Goal: Communication & Community: Answer question/provide support

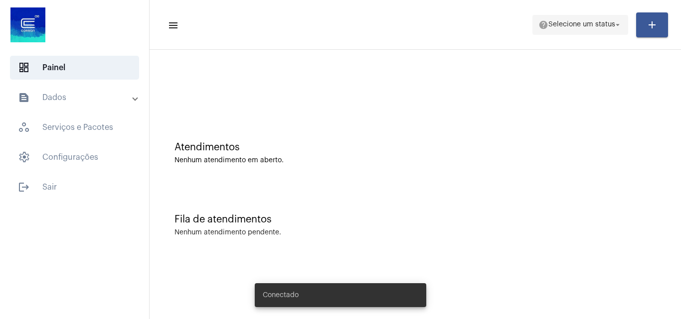
click at [587, 24] on span "Selecione um status" at bounding box center [581, 24] width 67 height 7
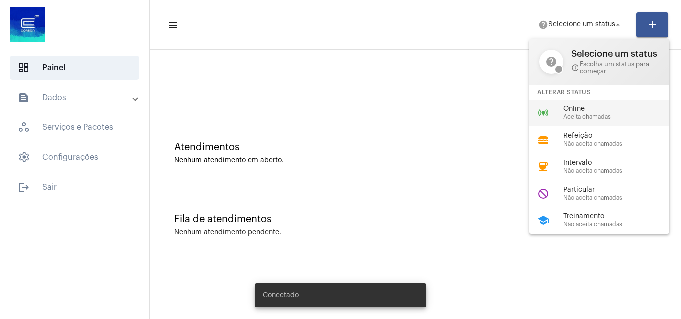
click at [594, 113] on div "Online Aceita chamadas" at bounding box center [620, 113] width 114 height 15
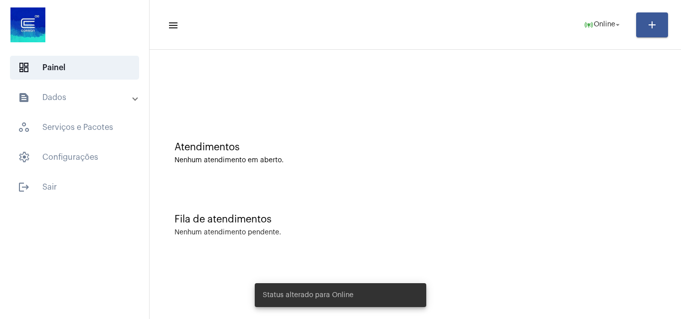
click at [612, 11] on mat-toolbar-row "menu online_prediction Online arrow_drop_down add" at bounding box center [415, 25] width 531 height 32
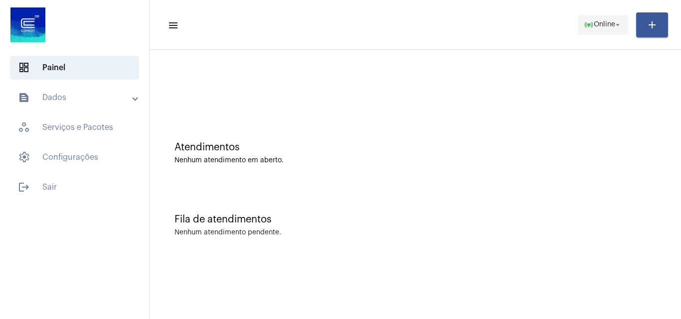
click at [612, 17] on span "online_prediction Online arrow_drop_down" at bounding box center [603, 24] width 38 height 18
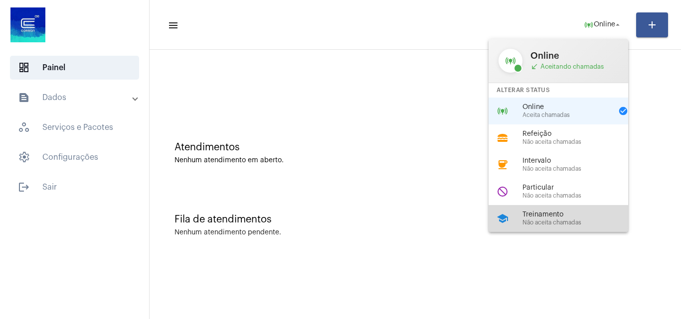
click at [549, 214] on span "Treinamento" at bounding box center [579, 214] width 114 height 7
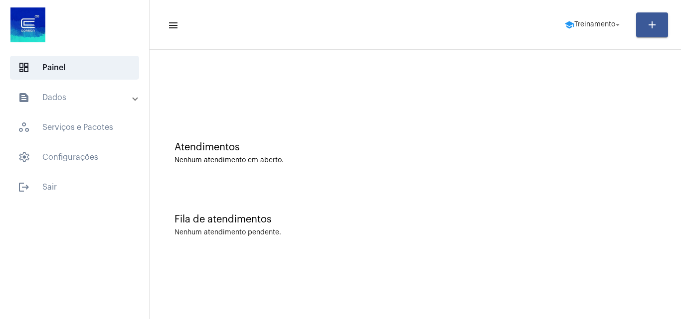
click at [602, 36] on mat-toolbar-row "menu school Treinamento arrow_drop_down add" at bounding box center [415, 25] width 531 height 32
click at [585, 19] on span "school Treinamento arrow_drop_down" at bounding box center [593, 24] width 58 height 18
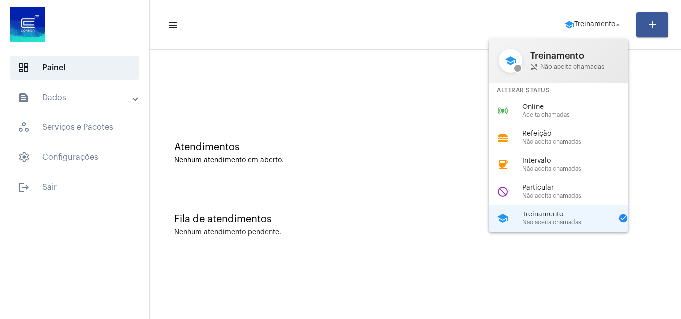
click at [573, 115] on span "Aceita chamadas" at bounding box center [579, 115] width 114 height 6
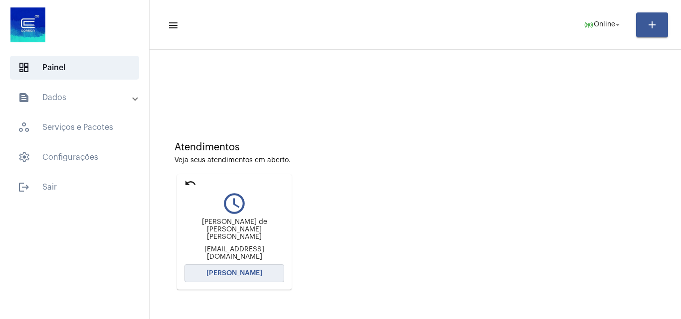
click at [221, 273] on span "[PERSON_NAME]" at bounding box center [234, 273] width 56 height 7
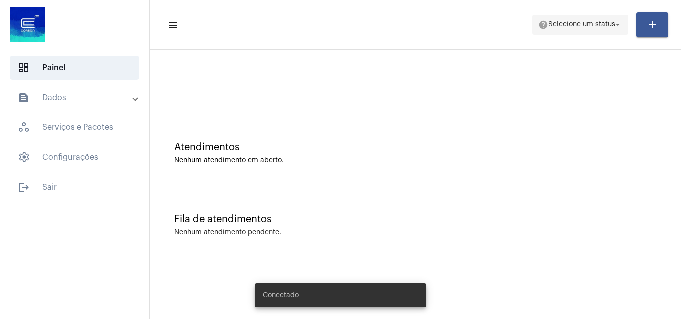
click at [576, 22] on span "Selecione um status" at bounding box center [581, 24] width 67 height 7
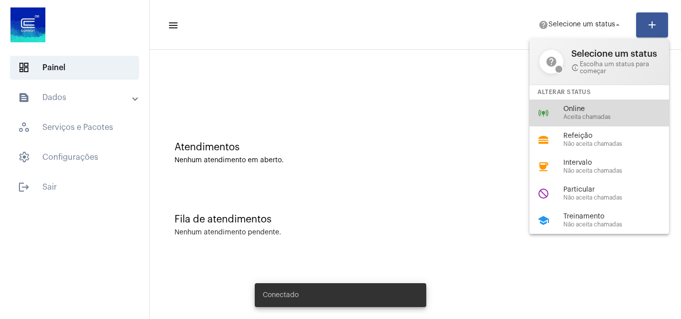
click at [586, 116] on span "Aceita chamadas" at bounding box center [620, 117] width 114 height 6
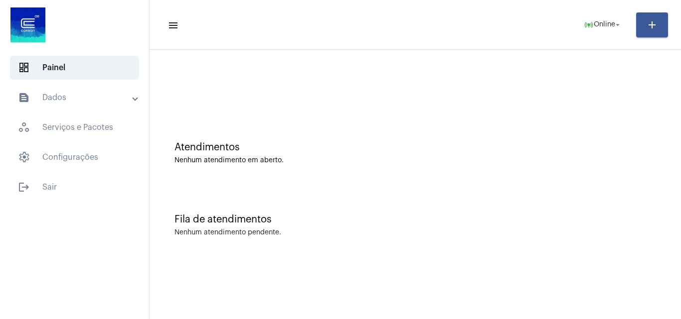
click at [667, 188] on div "Fila de atendimentos Nenhum atendimento pendente." at bounding box center [415, 220] width 521 height 72
click at [588, 25] on mat-icon "online_prediction" at bounding box center [589, 25] width 10 height 10
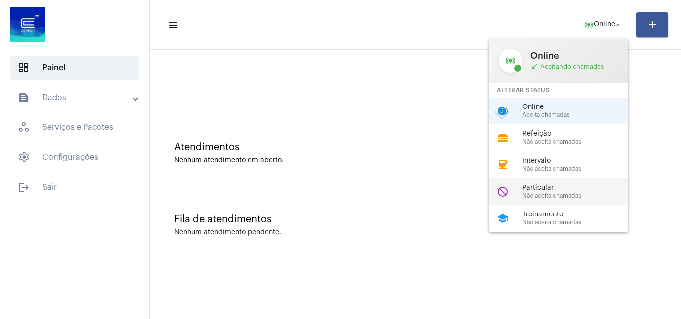
click at [519, 185] on div "do_not_disturb Particular Não aceita chamadas" at bounding box center [566, 191] width 156 height 27
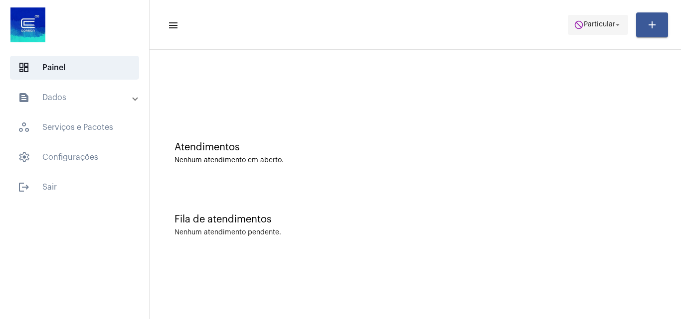
click at [593, 19] on span "do_not_disturb Particular arrow_drop_down" at bounding box center [598, 24] width 48 height 18
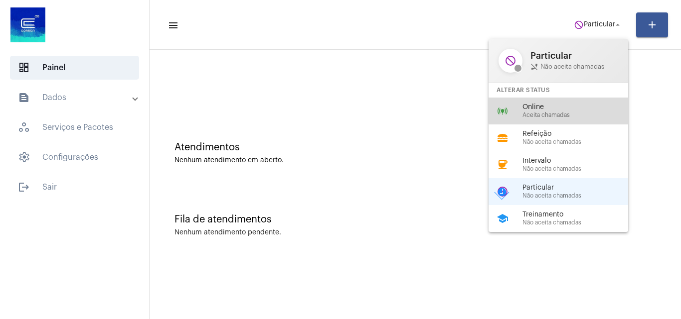
click at [574, 101] on div "online_prediction Online Aceita chamadas" at bounding box center [566, 111] width 156 height 27
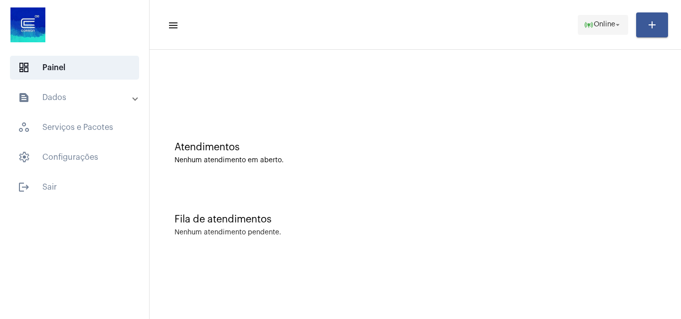
click at [588, 24] on mat-icon "online_prediction" at bounding box center [589, 25] width 10 height 10
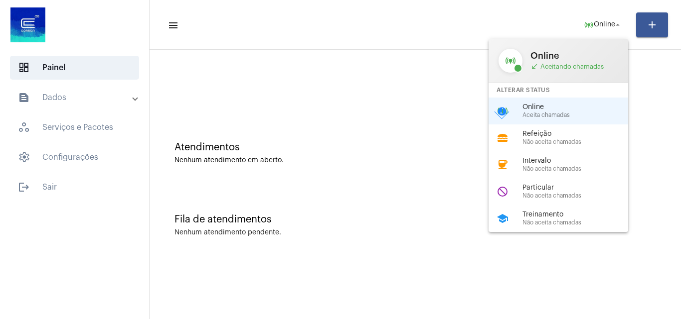
drag, startPoint x: 568, startPoint y: 190, endPoint x: 563, endPoint y: 194, distance: 6.4
click at [568, 191] on span "Particular" at bounding box center [579, 187] width 114 height 7
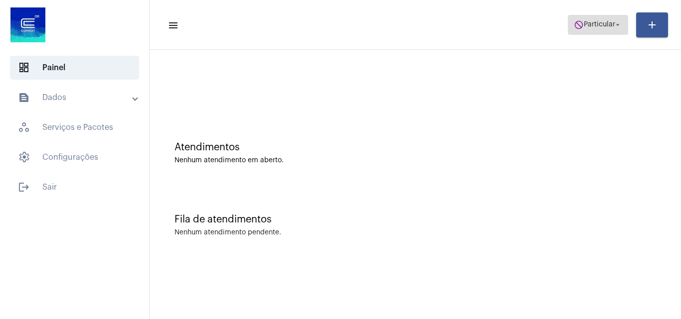
click at [594, 29] on span "do_not_disturb Particular arrow_drop_down" at bounding box center [598, 24] width 48 height 18
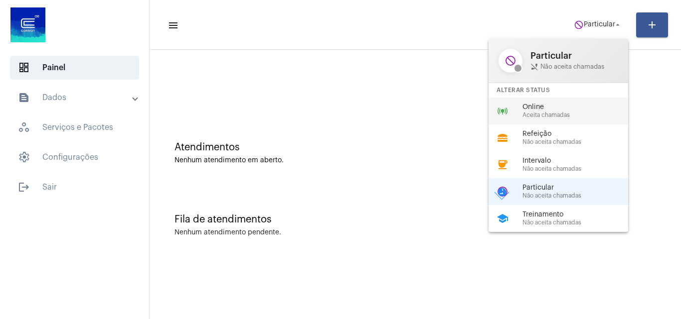
click at [577, 117] on span "Aceita chamadas" at bounding box center [579, 115] width 114 height 6
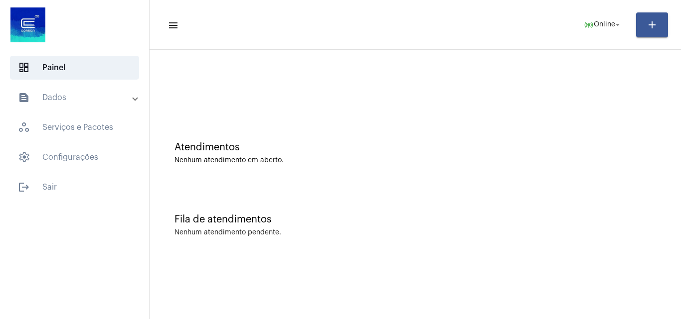
click at [605, 162] on div "Nenhum atendimento em aberto." at bounding box center [414, 160] width 481 height 7
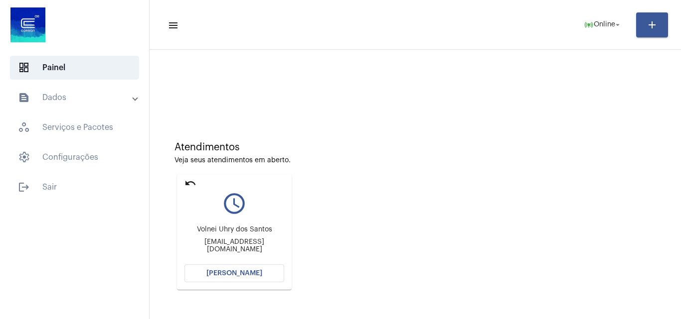
click at [232, 275] on span "Abrir Chamada" at bounding box center [234, 273] width 56 height 7
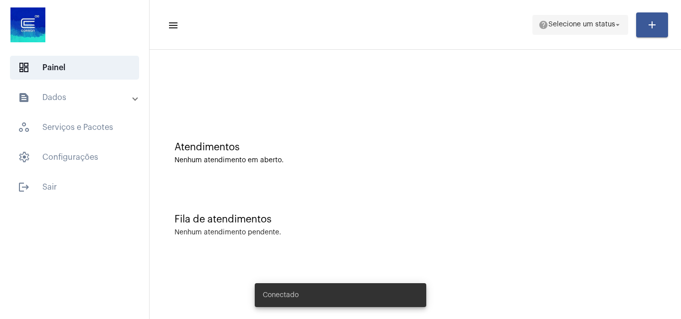
click at [553, 23] on span "Selecione um status" at bounding box center [581, 24] width 67 height 7
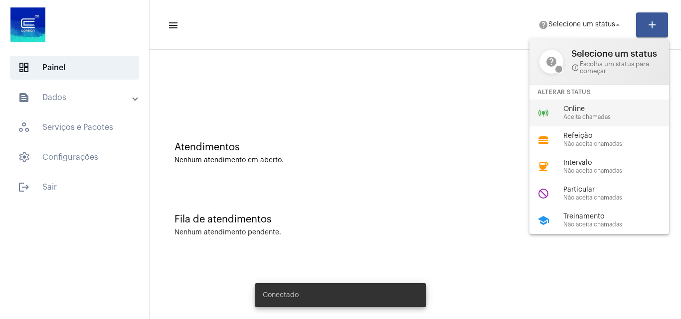
click at [539, 117] on mat-icon "online_prediction" at bounding box center [543, 113] width 12 height 12
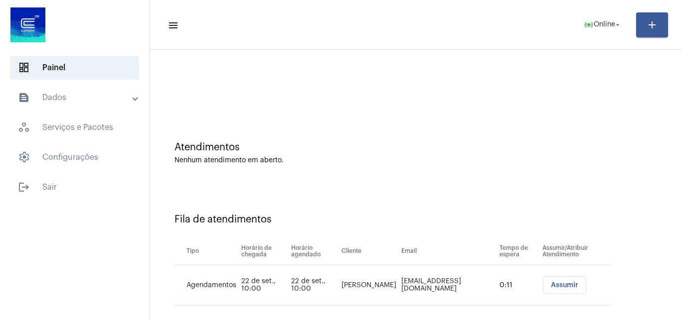
scroll to position [13, 0]
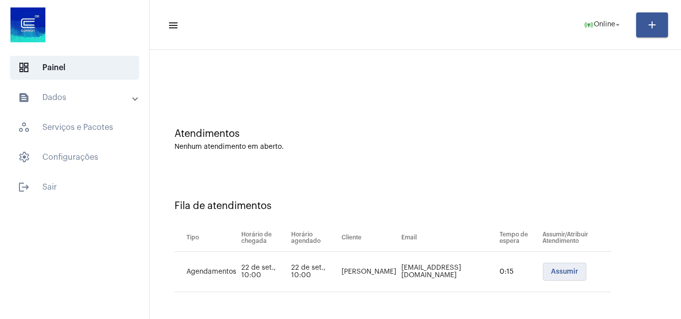
click at [559, 272] on span "Assumir" at bounding box center [564, 272] width 27 height 7
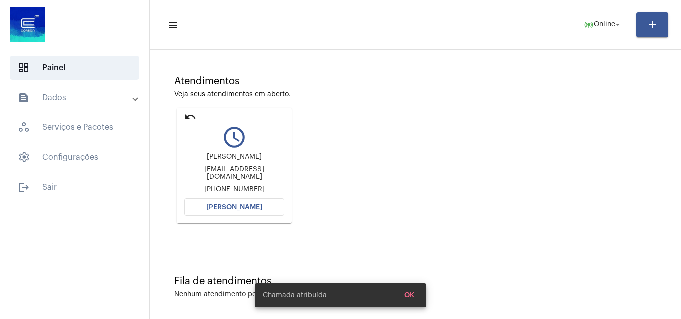
scroll to position [70, 0]
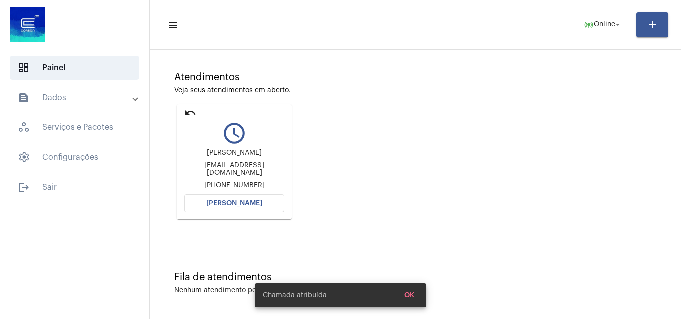
click at [249, 203] on span "[PERSON_NAME]" at bounding box center [234, 203] width 56 height 7
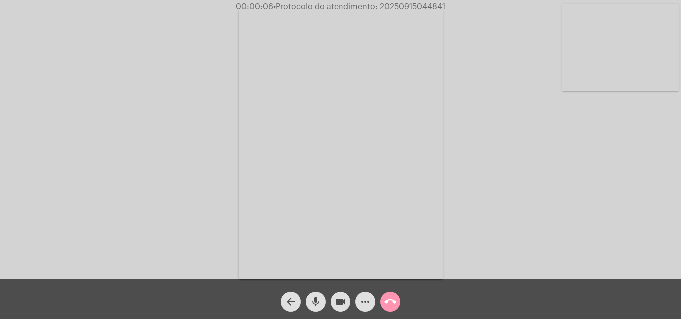
click at [319, 295] on span "mic" at bounding box center [316, 302] width 12 height 20
click at [494, 136] on div "Acessando Câmera e Microfone..." at bounding box center [340, 142] width 679 height 280
click at [312, 299] on mat-icon "mic_off" at bounding box center [316, 302] width 12 height 12
click at [311, 296] on mat-icon "mic" at bounding box center [316, 302] width 12 height 12
click at [315, 302] on mat-icon "mic_off" at bounding box center [316, 302] width 12 height 12
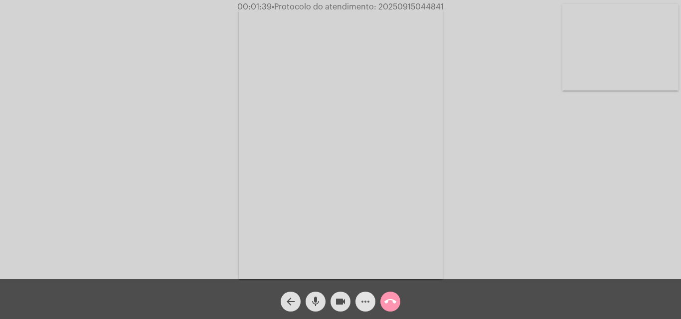
click at [364, 299] on mat-icon "more_horiz" at bounding box center [365, 302] width 12 height 12
click at [314, 304] on mat-icon "mic" at bounding box center [316, 302] width 12 height 12
click at [313, 302] on mat-icon "mic_off" at bounding box center [316, 302] width 12 height 12
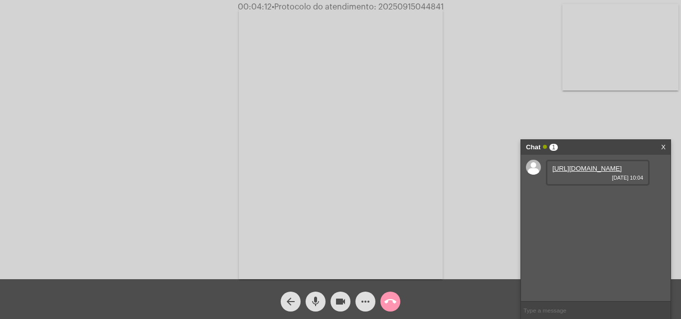
click at [580, 172] on link "https://neft-transfer-bucket.s3.amazonaws.com/temp-a40f10a3-02ad-b450-f3c3-2eb3…" at bounding box center [586, 168] width 69 height 7
click at [611, 128] on div "Acessando Câmera e Microfone..." at bounding box center [340, 142] width 679 height 280
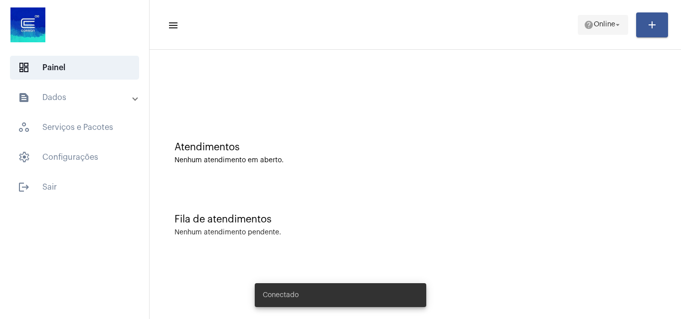
click at [586, 22] on mat-icon "help" at bounding box center [589, 25] width 10 height 10
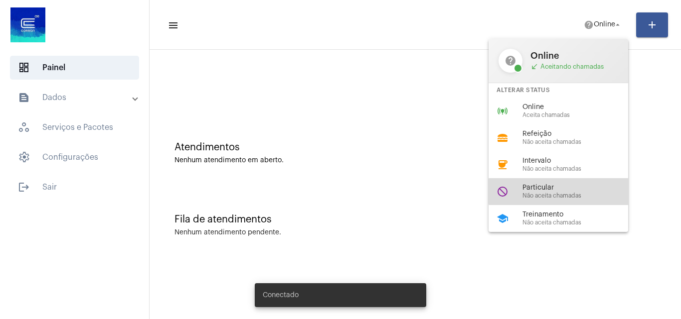
click at [567, 191] on span "Particular" at bounding box center [579, 187] width 114 height 7
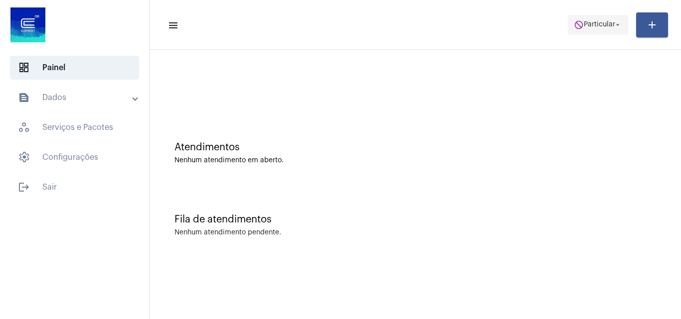
click at [588, 29] on span "do_not_disturb Particular arrow_drop_down" at bounding box center [598, 24] width 48 height 18
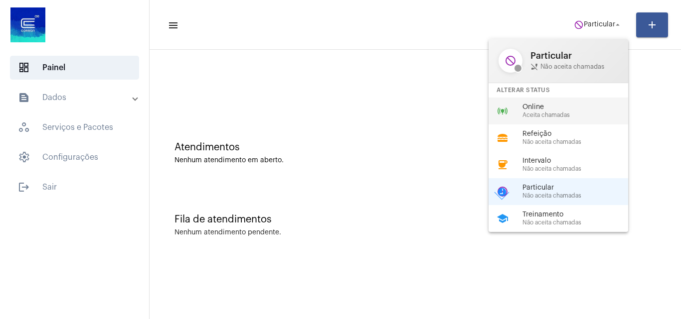
click at [574, 107] on span "Online" at bounding box center [579, 107] width 114 height 7
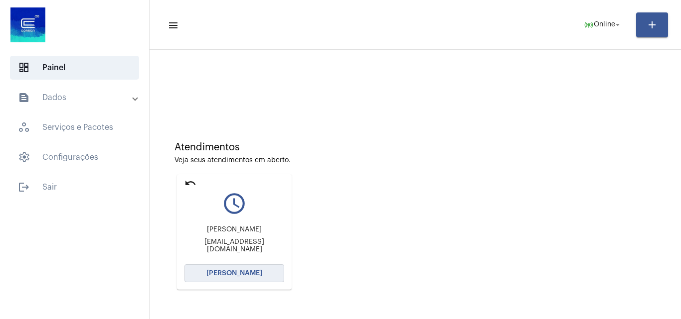
click at [259, 268] on button "[PERSON_NAME]" at bounding box center [234, 274] width 100 height 18
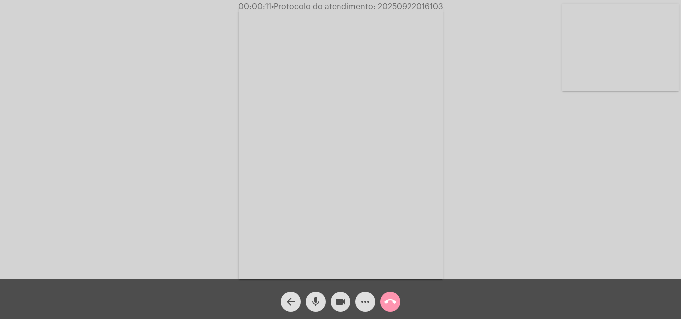
click at [314, 300] on mat-icon "mic" at bounding box center [316, 302] width 12 height 12
click at [317, 302] on mat-icon "mic_off" at bounding box center [316, 302] width 12 height 12
click at [361, 301] on mat-icon "more_horiz" at bounding box center [365, 302] width 12 height 12
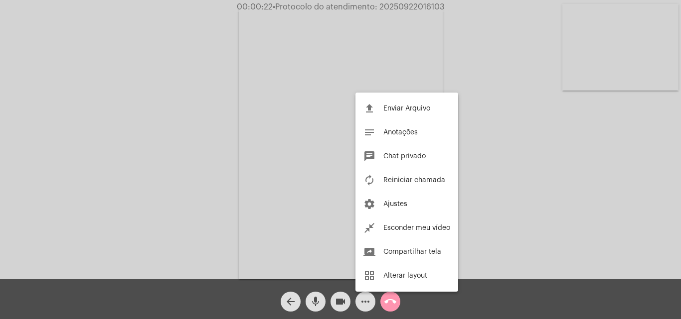
click at [392, 156] on span "Chat privado" at bounding box center [404, 156] width 42 height 7
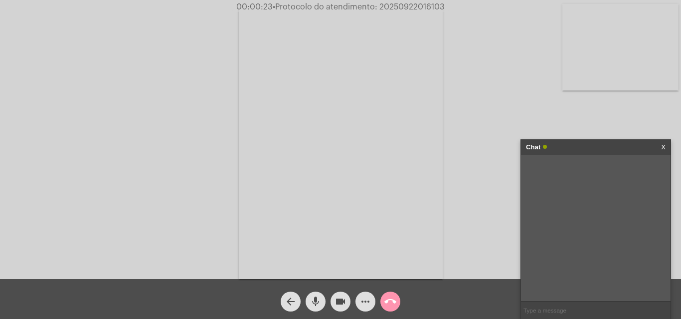
click at [552, 312] on input "text" at bounding box center [596, 310] width 150 height 17
click at [368, 301] on mat-icon "more_horiz" at bounding box center [365, 302] width 12 height 12
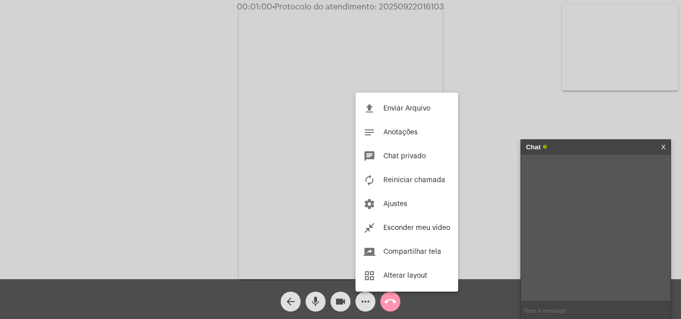
click at [215, 178] on div at bounding box center [340, 159] width 681 height 319
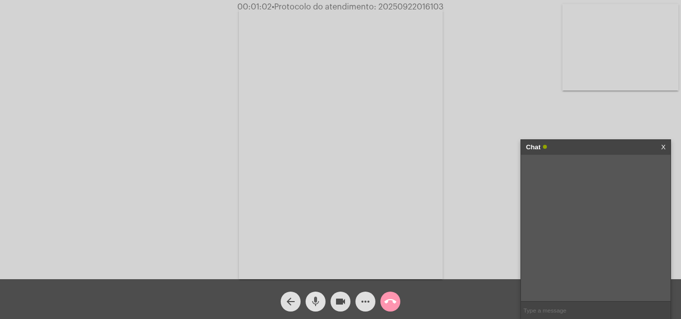
click at [315, 298] on mat-icon "mic" at bounding box center [316, 302] width 12 height 12
click at [315, 299] on mat-icon "mic_off" at bounding box center [316, 302] width 12 height 12
click at [545, 313] on input "text" at bounding box center [596, 310] width 150 height 17
type input "Senhora pode me passar o codigo de imovel ou seu cpf"
type input "para localizar o imovel"
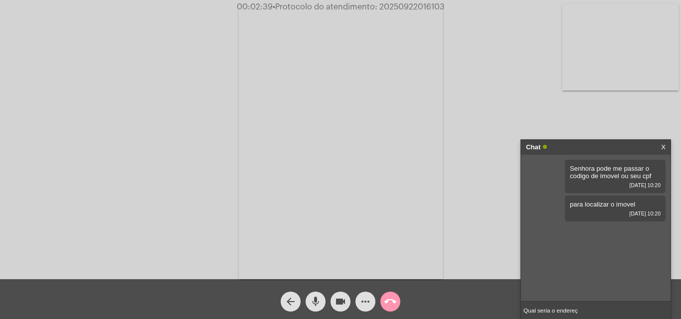
type input "Qual seria o endereço"
click at [558, 313] on input "text" at bounding box center [596, 310] width 150 height 17
type input "estou analisando no sistema ja dou um retorno pra senhora"
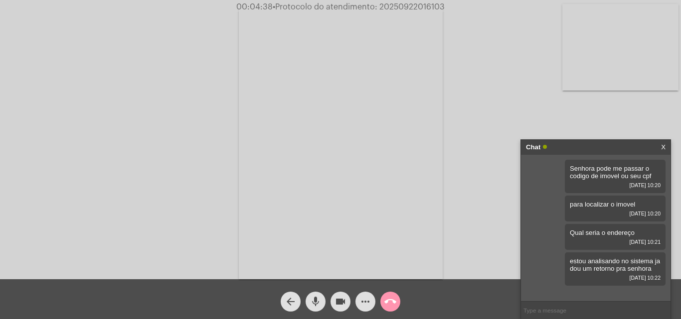
click at [314, 302] on mat-icon "mic" at bounding box center [316, 302] width 12 height 12
click at [556, 308] on input "text" at bounding box center [596, 310] width 150 height 17
click at [572, 319] on input "text" at bounding box center [596, 310] width 150 height 17
type input "Ja lhe do o retorno"
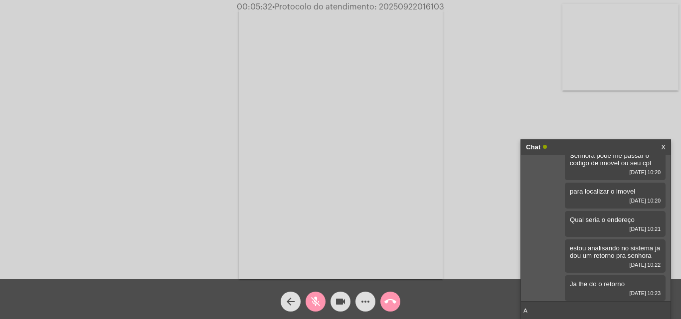
type input "A"
click at [650, 309] on input "Foi loalizada uma irregularidade no ramal, a senhora reconhecendo que nao foi a…" at bounding box center [596, 310] width 150 height 17
click at [667, 309] on input "Foi loalizada uma irregularidade no ramal, a senhora reconhecendo que nao foi a…" at bounding box center [596, 310] width 150 height 17
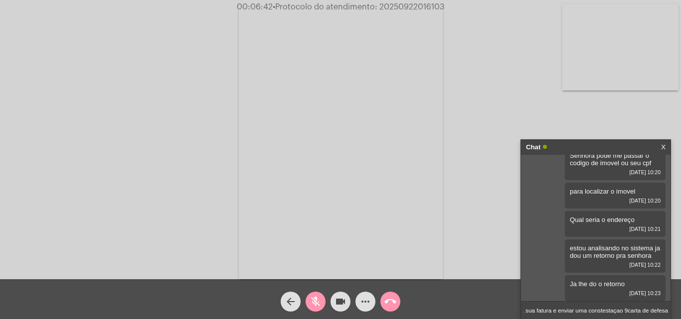
scroll to position [0, 403]
type input "Foi loalizada uma irregularidade no ramal, a senhora reconhecendo que nao foi a…"
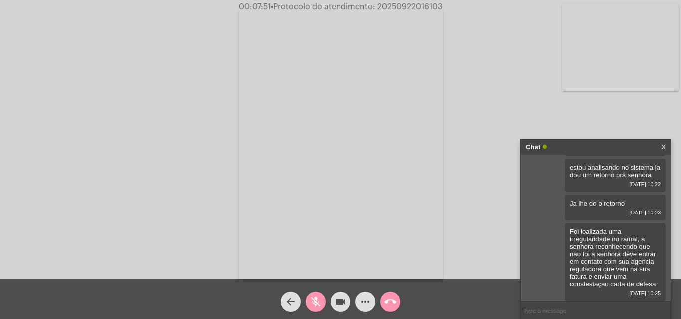
click at [467, 239] on div "Acessando Câmera e Microfone..." at bounding box center [340, 142] width 679 height 280
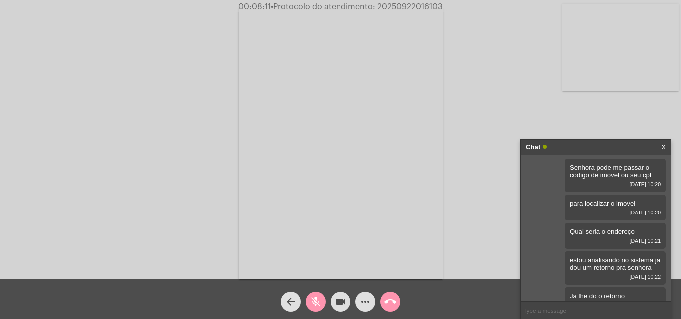
scroll to position [0, 0]
click at [541, 310] on input "text" at bounding box center [596, 310] width 150 height 17
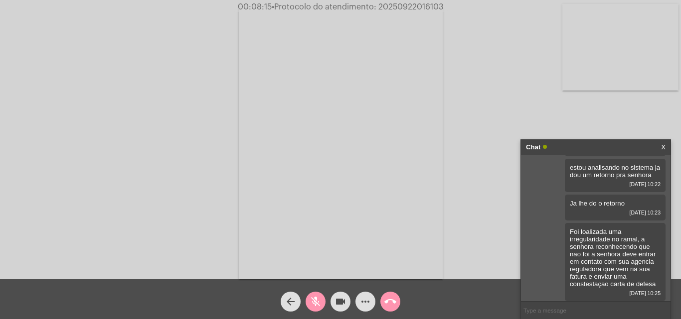
type input "E"
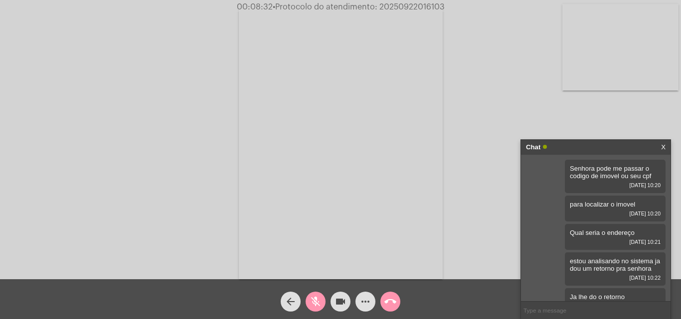
click at [495, 183] on div "Acessando Câmera e Microfone..." at bounding box center [340, 142] width 679 height 280
click at [661, 146] on link "X" at bounding box center [663, 147] width 4 height 15
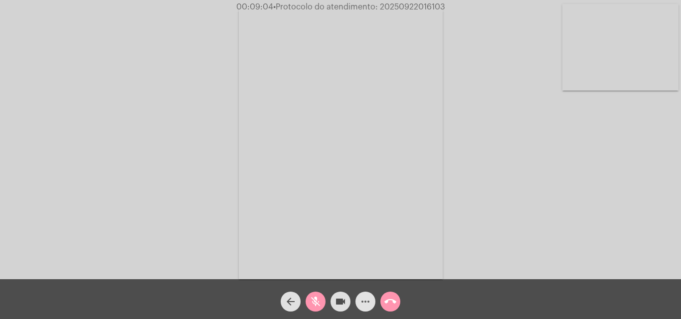
click at [368, 302] on mat-icon "more_horiz" at bounding box center [365, 302] width 12 height 12
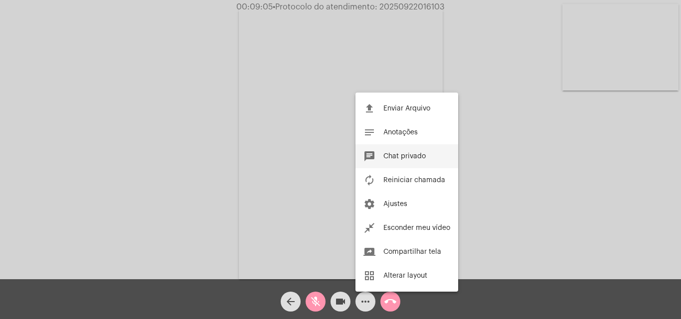
click at [398, 156] on span "Chat privado" at bounding box center [404, 156] width 42 height 7
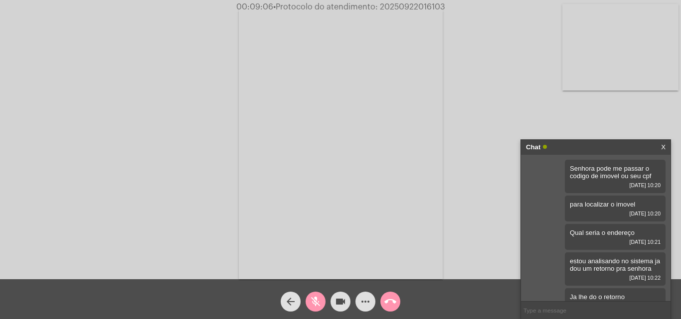
click at [579, 310] on input "text" at bounding box center [596, 310] width 150 height 17
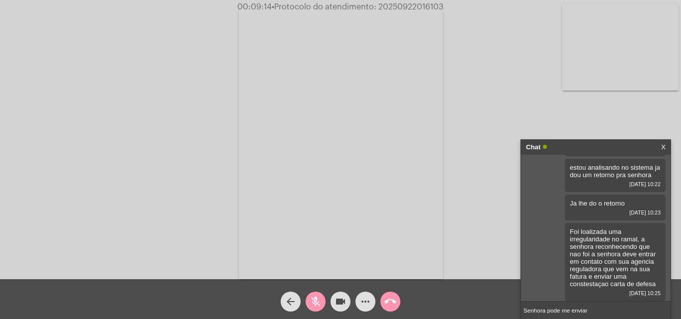
type input "Senhora pode me enviar"
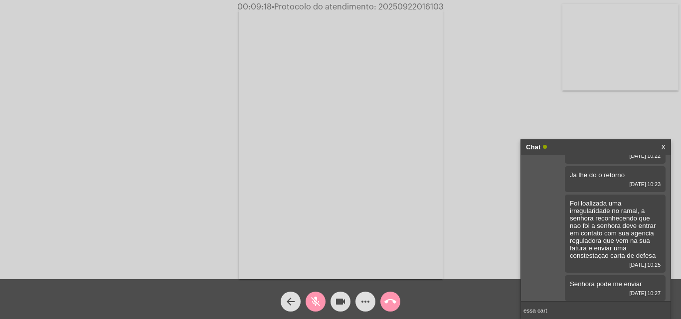
type input "essa carta"
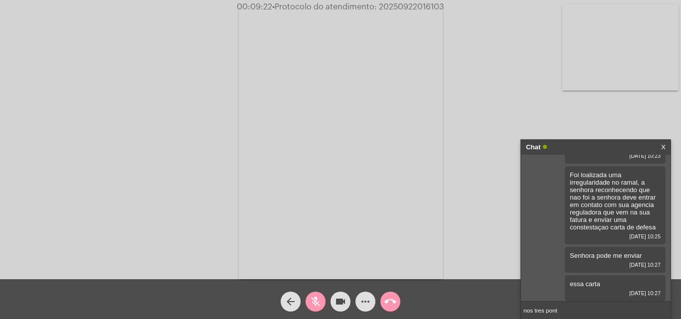
type input "nos tres ponto"
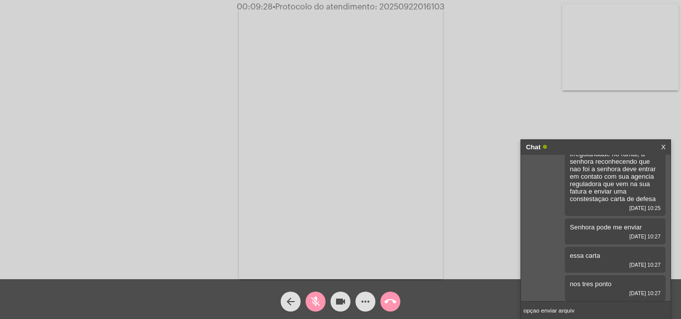
type input "opçao enviar arquivo"
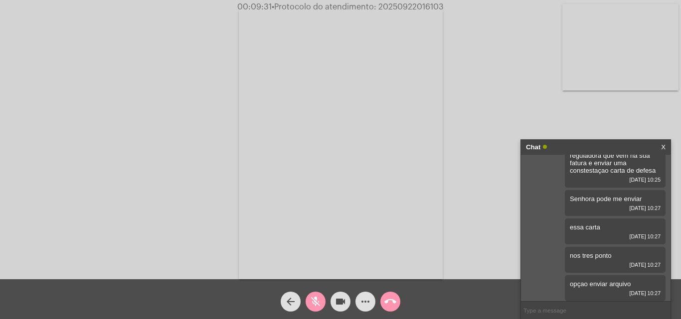
click at [661, 148] on link "X" at bounding box center [663, 147] width 4 height 15
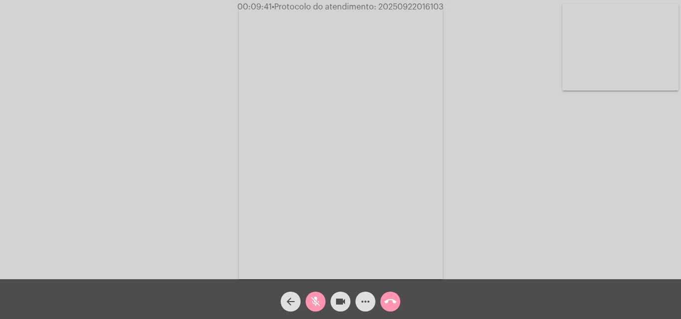
click at [363, 301] on mat-icon "more_horiz" at bounding box center [365, 302] width 12 height 12
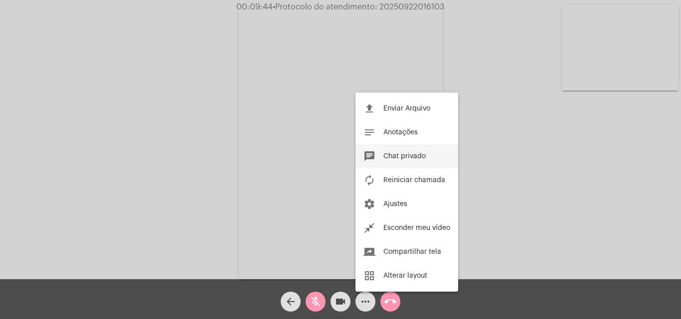
click at [400, 158] on span "Chat privado" at bounding box center [404, 156] width 42 height 7
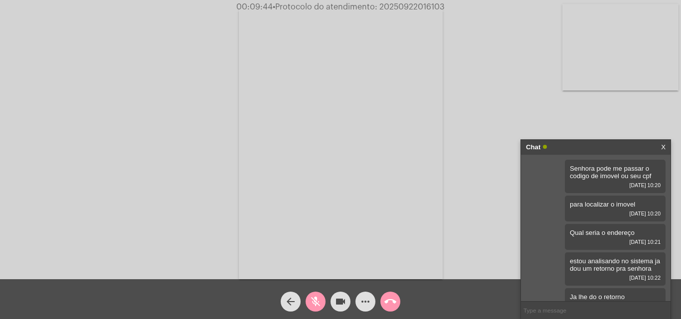
click at [575, 310] on input "text" at bounding box center [596, 310] width 150 height 17
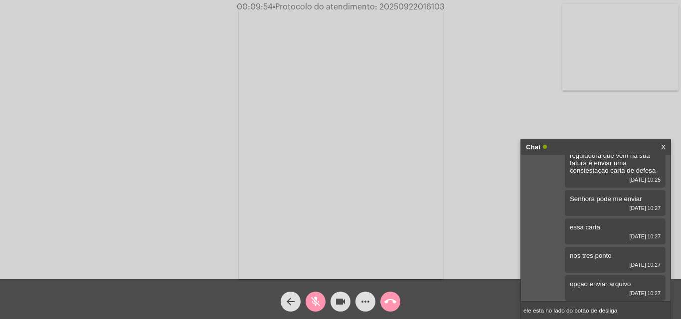
type input "ele esta no lado do botao de desligar"
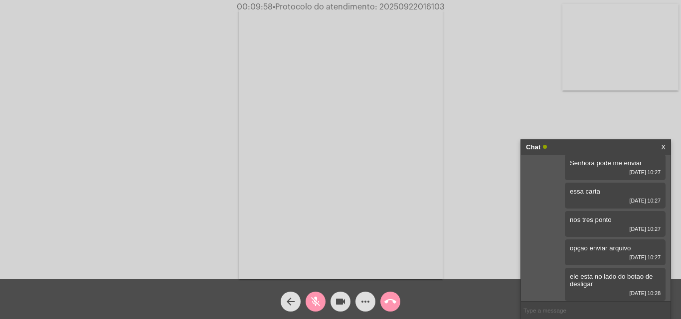
click at [445, 179] on div "Acessando Câmera e Microfone..." at bounding box center [340, 142] width 679 height 280
click at [665, 146] on link "X" at bounding box center [663, 147] width 4 height 15
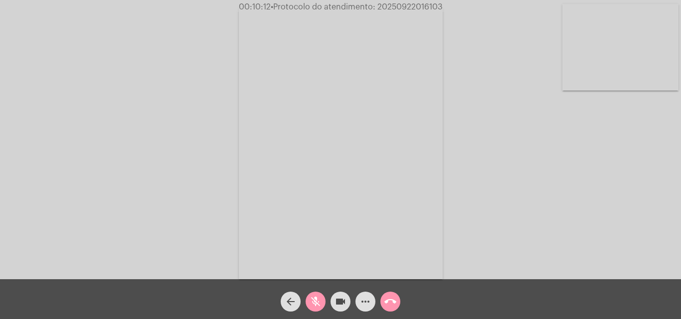
click at [359, 301] on button "more_horiz" at bounding box center [365, 302] width 20 height 20
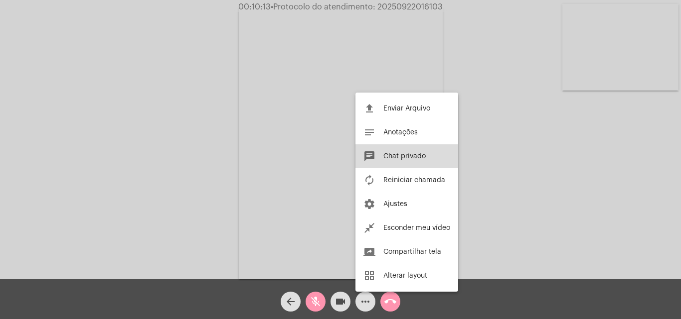
click at [402, 149] on button "chat Chat privado" at bounding box center [406, 157] width 103 height 24
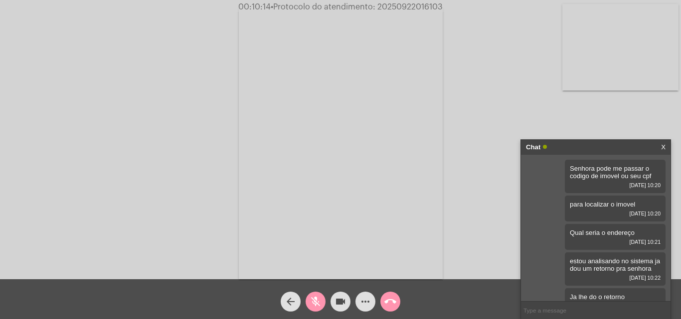
click at [554, 315] on input "text" at bounding box center [596, 310] width 150 height 17
type input "sim"
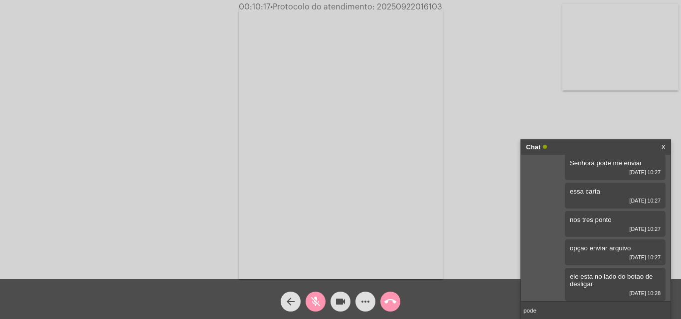
scroll to position [272, 0]
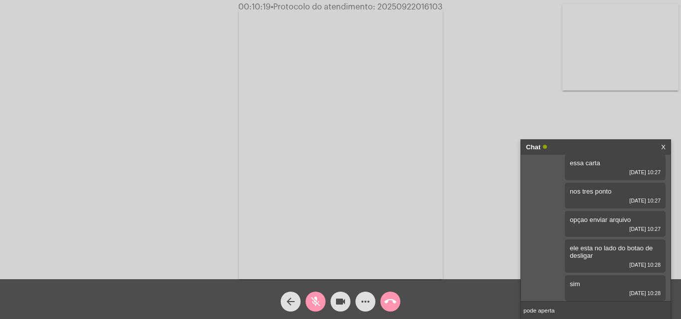
type input "pode apertar"
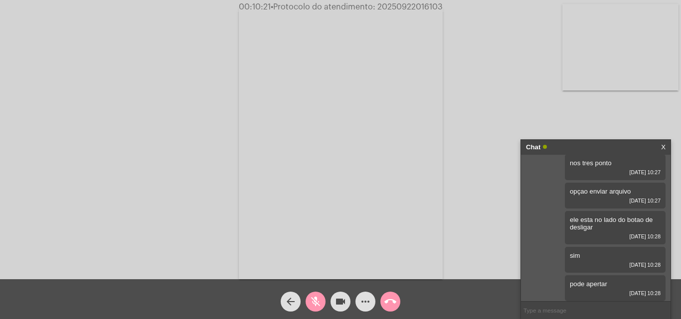
click at [456, 210] on div "Acessando Câmera e Microfone..." at bounding box center [340, 142] width 679 height 280
click at [666, 145] on div "Chat X" at bounding box center [596, 147] width 150 height 15
click at [661, 145] on link "X" at bounding box center [663, 147] width 4 height 15
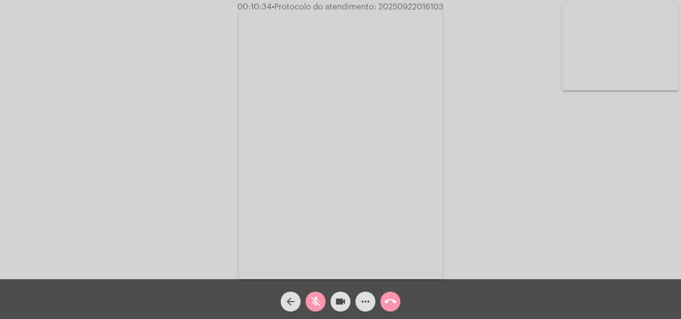
click at [361, 303] on mat-icon "more_horiz" at bounding box center [365, 302] width 12 height 12
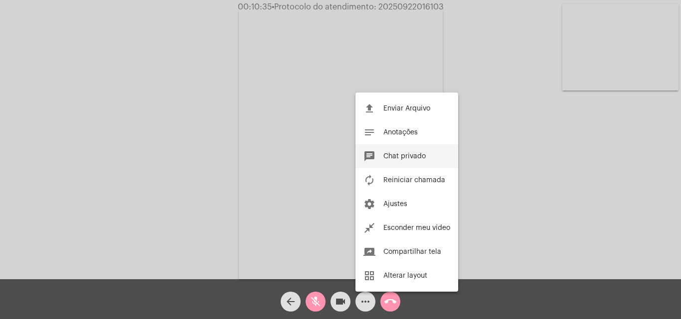
click at [390, 156] on span "Chat privado" at bounding box center [404, 156] width 42 height 7
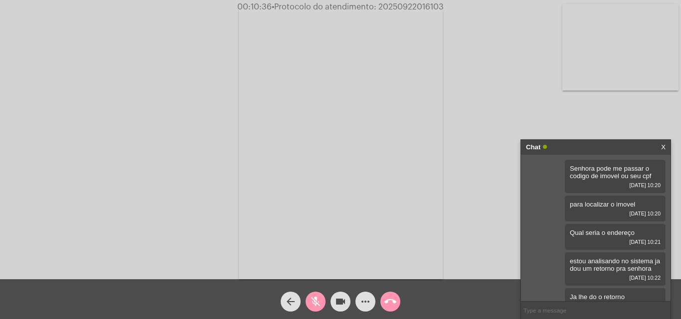
click at [558, 315] on input "text" at bounding box center [596, 310] width 150 height 17
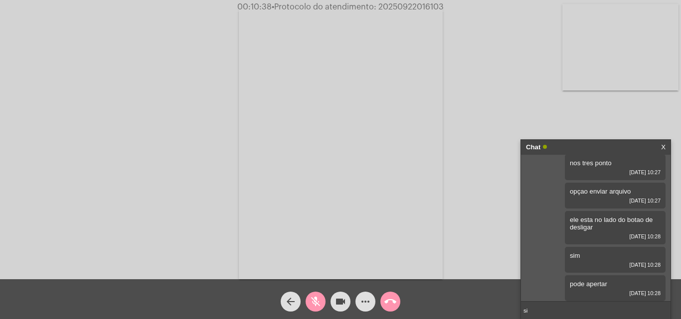
type input "sim"
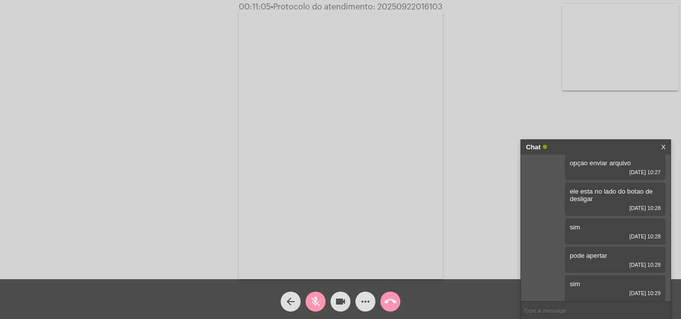
click at [531, 311] on input "text" at bounding box center [596, 310] width 150 height 17
paste input "Essa fatura ficara bloqueada por 30 dias ate ser feita essa analise"
type input "Essa fatura ficara bloqueada por 30 dias ate ser feita essa analise"
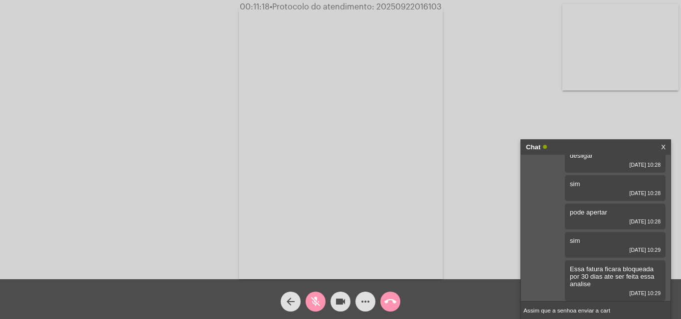
type input "Assim que a senhoa enviar a carta"
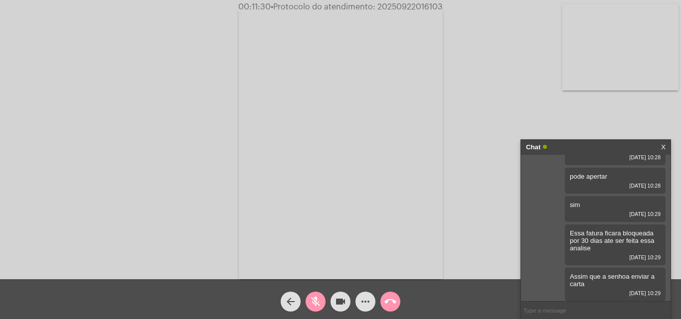
click at [542, 313] on input "text" at bounding box center [596, 310] width 150 height 17
type input "isso"
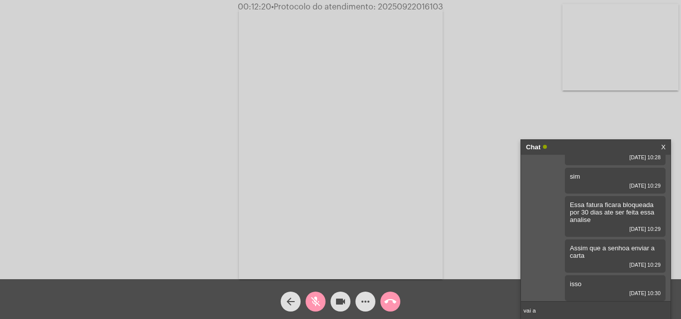
click at [564, 309] on link "https://neft-transfer-bucket.s3.amazonaws.com/temp-213af18c-4084-bc03-664a-12ef…" at bounding box center [586, 312] width 69 height 7
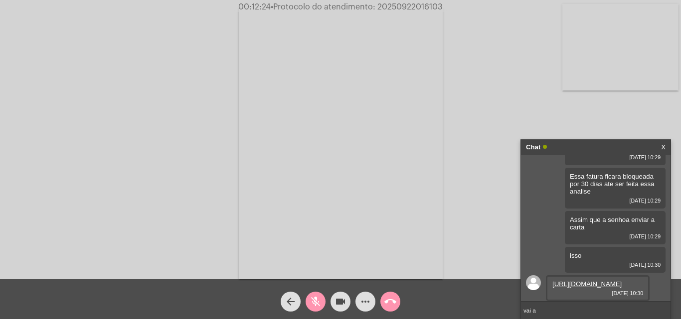
click at [569, 309] on input "vai a" at bounding box center [596, 310] width 150 height 17
type input "v"
click at [594, 110] on div "Acessando Câmera e Microfone..." at bounding box center [340, 142] width 679 height 280
click at [555, 311] on input "text" at bounding box center [596, 310] width 150 height 17
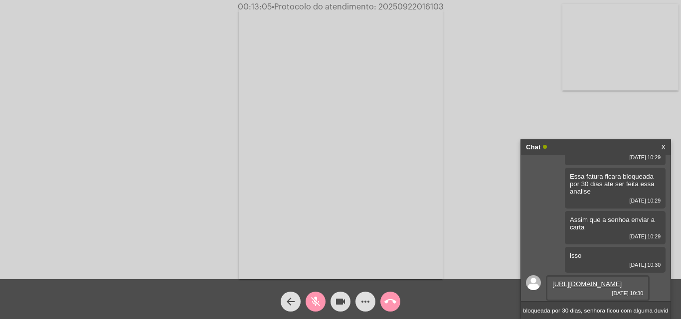
type input "Perfeito essa fatura sera analisa e bloqueada por 30 dias, senhora ficou com al…"
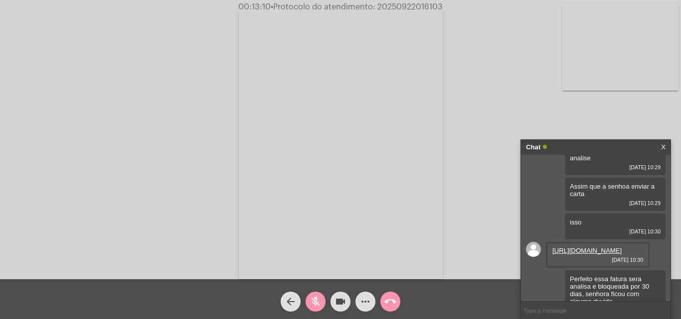
scroll to position [538, 0]
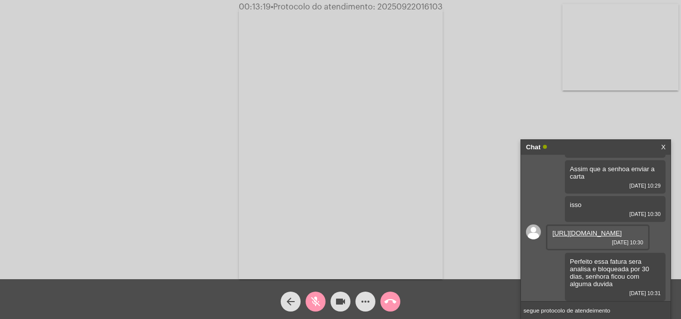
click at [423, 4] on span "• Protocolo do atendimento: 20250922016103" at bounding box center [357, 7] width 172 height 8
copy span "20250922016103"
click at [617, 317] on input "segue protocolo de atendeimento" at bounding box center [596, 310] width 150 height 17
paste input "20250922016103"
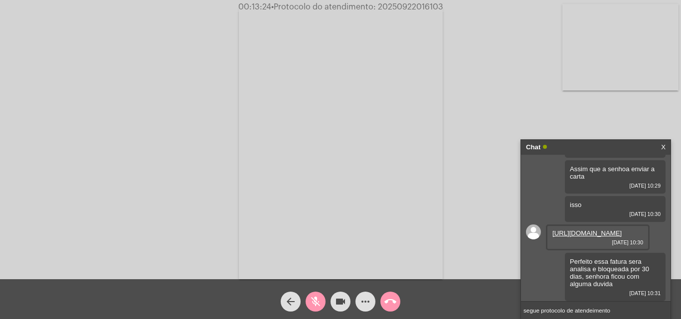
type input "segue protocolo de atendeimento 20250922016103"
click at [598, 312] on input "segue protocolo de atendeimento 20250922016103" at bounding box center [596, 310] width 150 height 17
click at [597, 312] on input "segue protocolo de atendeimento 20250922016103" at bounding box center [596, 310] width 150 height 17
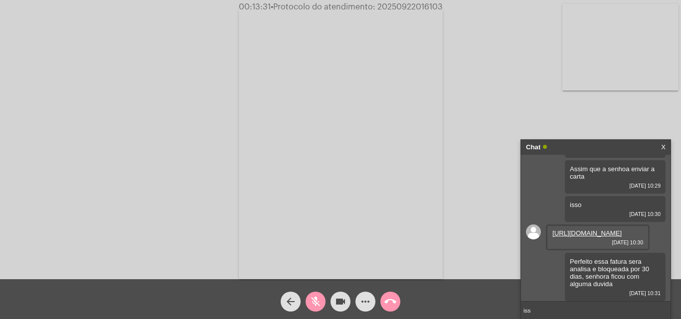
type input "isso"
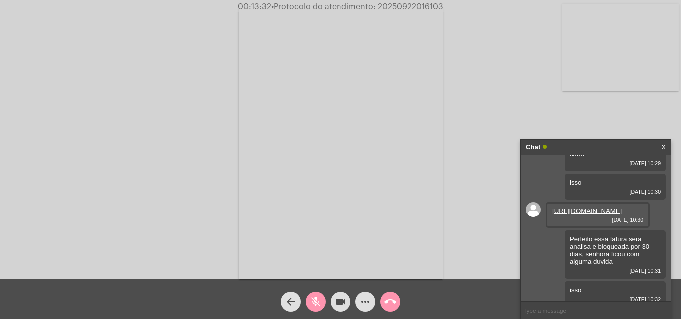
scroll to position [566, 0]
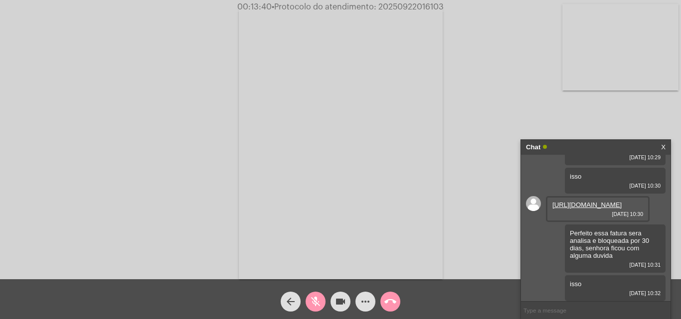
click at [520, 267] on div "Acessando Câmera e Microfone..." at bounding box center [340, 142] width 679 height 280
click at [552, 309] on input "text" at bounding box center [596, 310] width 150 height 17
type input "A divida acompanha o cpf da senhora"
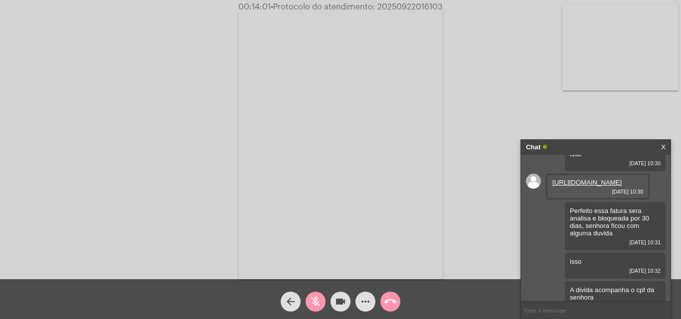
scroll to position [602, 0]
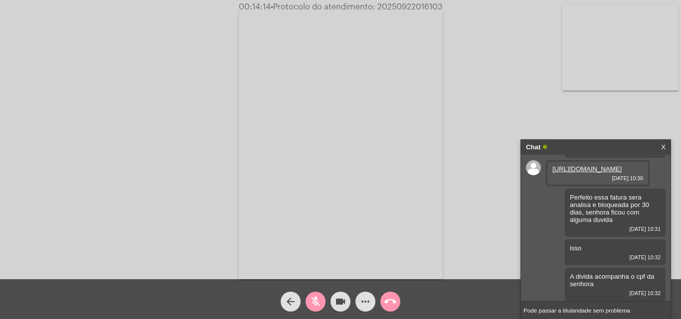
type input "Pode passar a titularidade sem problemas"
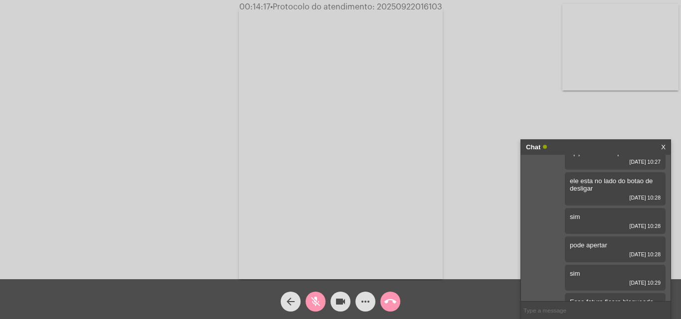
scroll to position [638, 0]
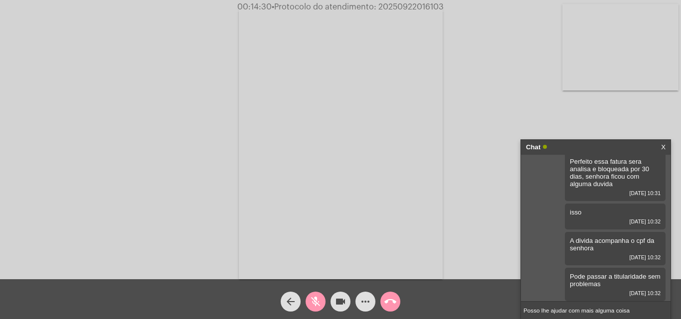
type input "Posso lhe ajudar com mais alguma coisa?"
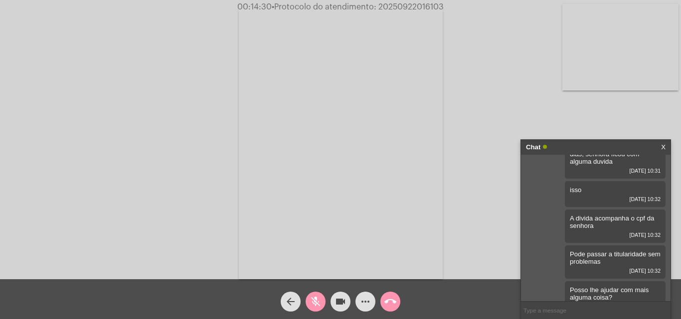
scroll to position [674, 0]
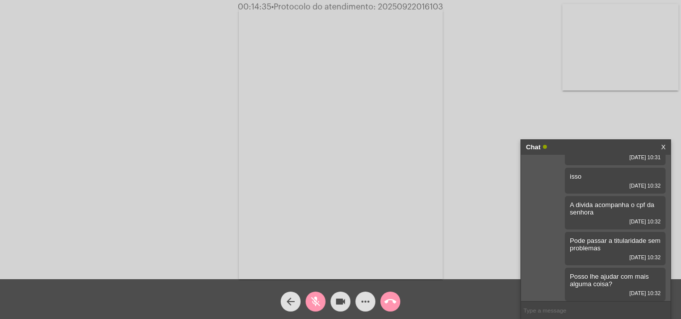
paste input "segue protocolo de atendeimento 20250922016103"
type input "segue protocolo de atendeimento 20250922016103"
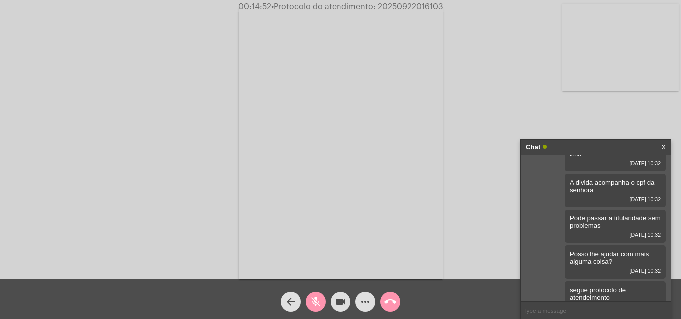
scroll to position [717, 0]
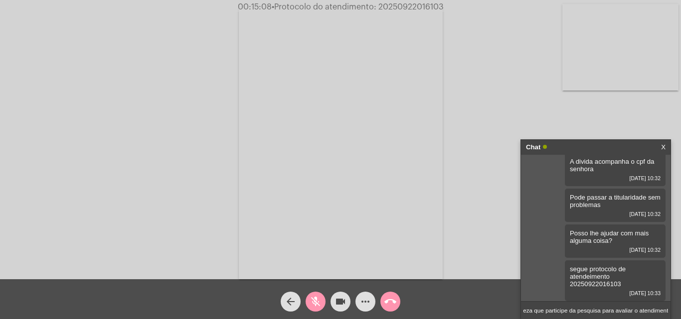
type input "Peço por gentileza que participe da pesquisa para avaliar o atendimento"
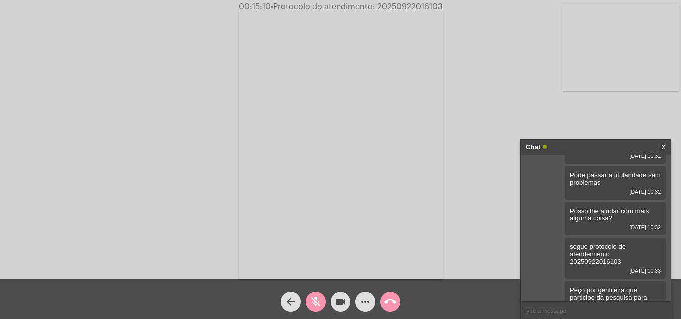
scroll to position [761, 0]
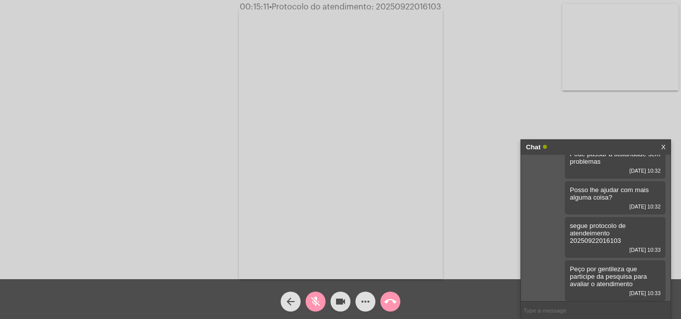
click at [402, 7] on span "• Protocolo do atendimento: 20250922016103" at bounding box center [355, 7] width 172 height 8
copy span "20250922016103"
click at [388, 298] on mat-icon "call_end" at bounding box center [390, 302] width 12 height 12
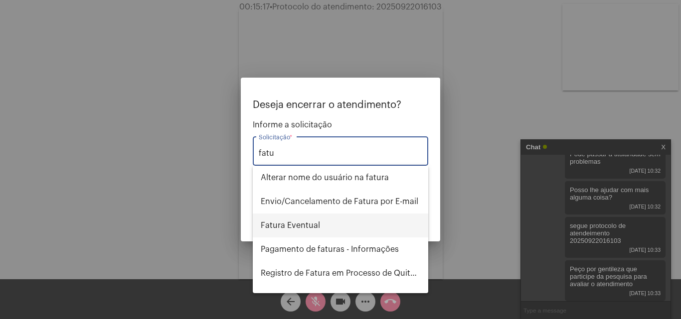
click at [310, 227] on span "Fatura Eventual" at bounding box center [340, 226] width 159 height 24
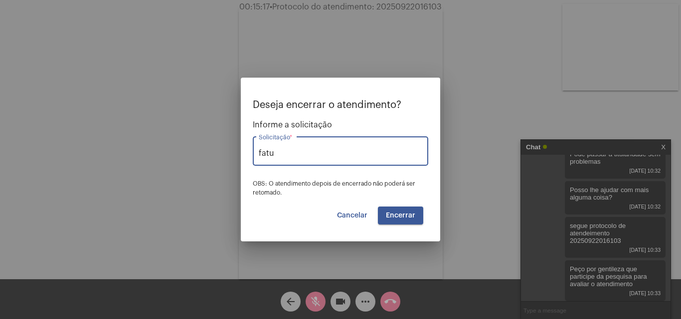
type input "Fatura Eventual"
click at [406, 217] on span "Encerrar" at bounding box center [400, 215] width 29 height 7
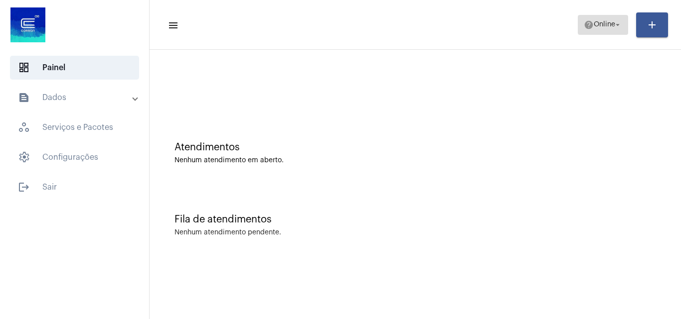
click at [599, 31] on span "help Online arrow_drop_down" at bounding box center [603, 24] width 38 height 18
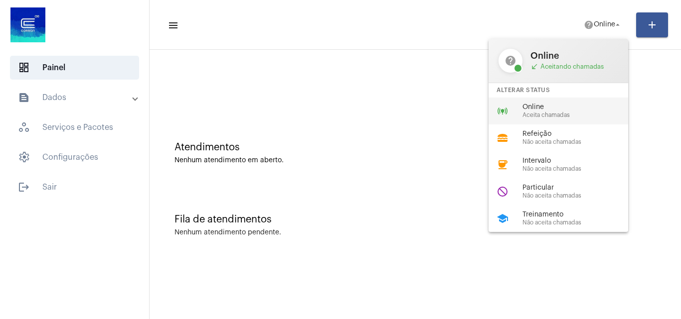
click at [535, 106] on span "Online" at bounding box center [579, 107] width 114 height 7
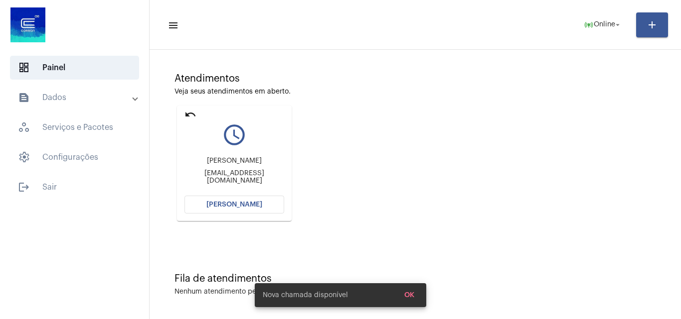
scroll to position [70, 0]
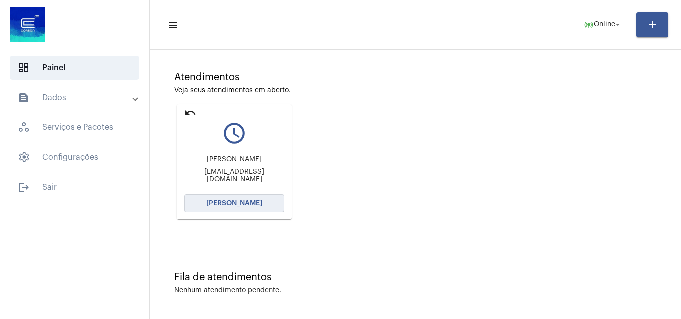
click at [233, 203] on span "Abrir Chamada" at bounding box center [234, 203] width 56 height 7
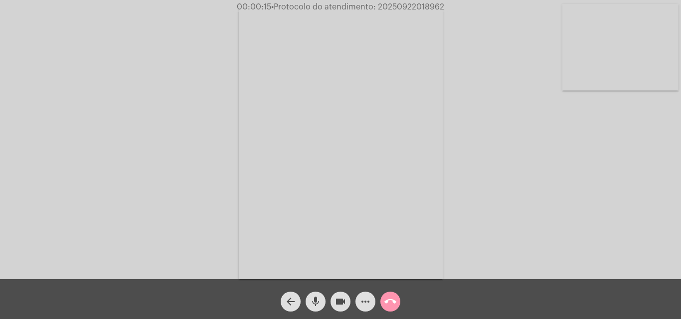
click at [594, 216] on div "Acessando Câmera e Microfone..." at bounding box center [340, 142] width 679 height 280
click at [317, 300] on mat-icon "mic" at bounding box center [316, 302] width 12 height 12
click at [332, 301] on button "videocam" at bounding box center [340, 302] width 20 height 20
click at [318, 300] on mat-icon "mic_off" at bounding box center [316, 302] width 12 height 12
click at [337, 302] on mat-icon "videocam_off" at bounding box center [340, 302] width 12 height 12
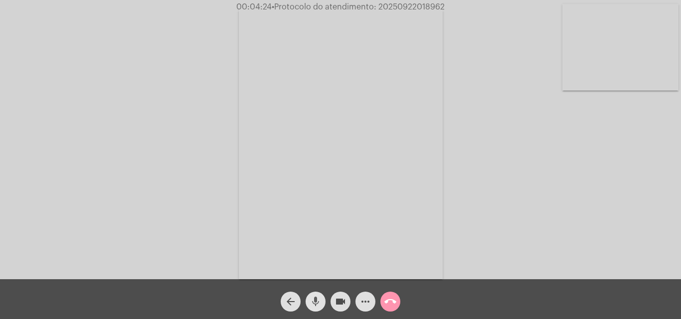
click at [320, 298] on mat-icon "mic" at bounding box center [316, 302] width 12 height 12
click at [316, 308] on mat-icon "mic_off" at bounding box center [316, 302] width 12 height 12
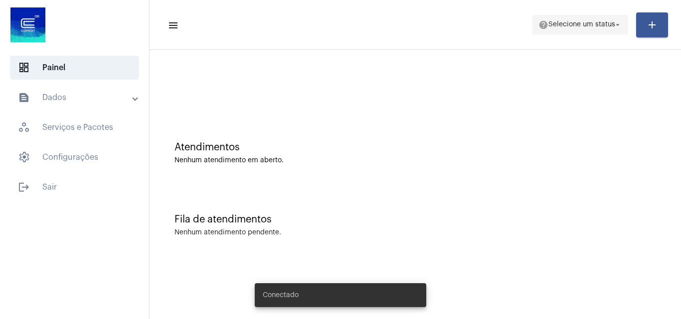
click at [551, 16] on span "help Selecione um status arrow_drop_down" at bounding box center [580, 24] width 84 height 18
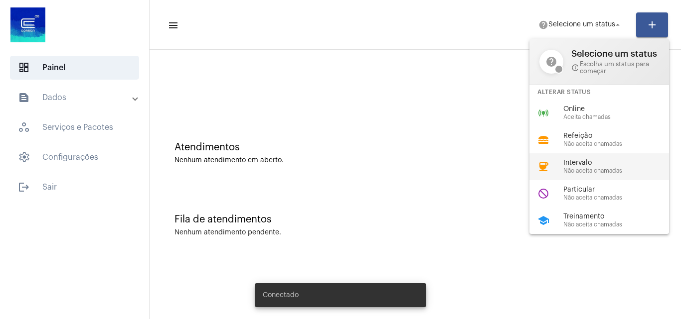
click at [597, 177] on div "coffee Intervalo Não aceita chamadas" at bounding box center [607, 167] width 156 height 27
